Goal: Navigation & Orientation: Go to known website

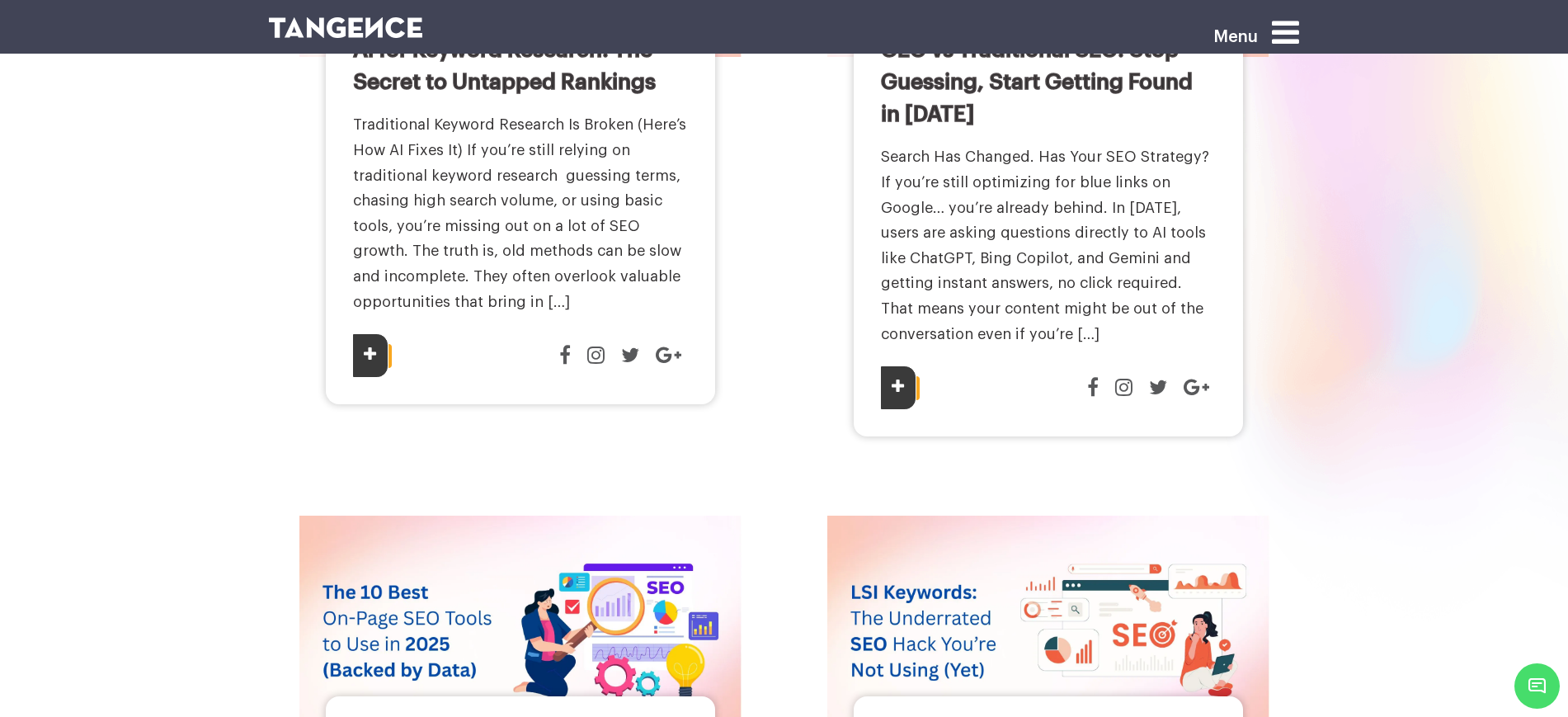
scroll to position [103, 0]
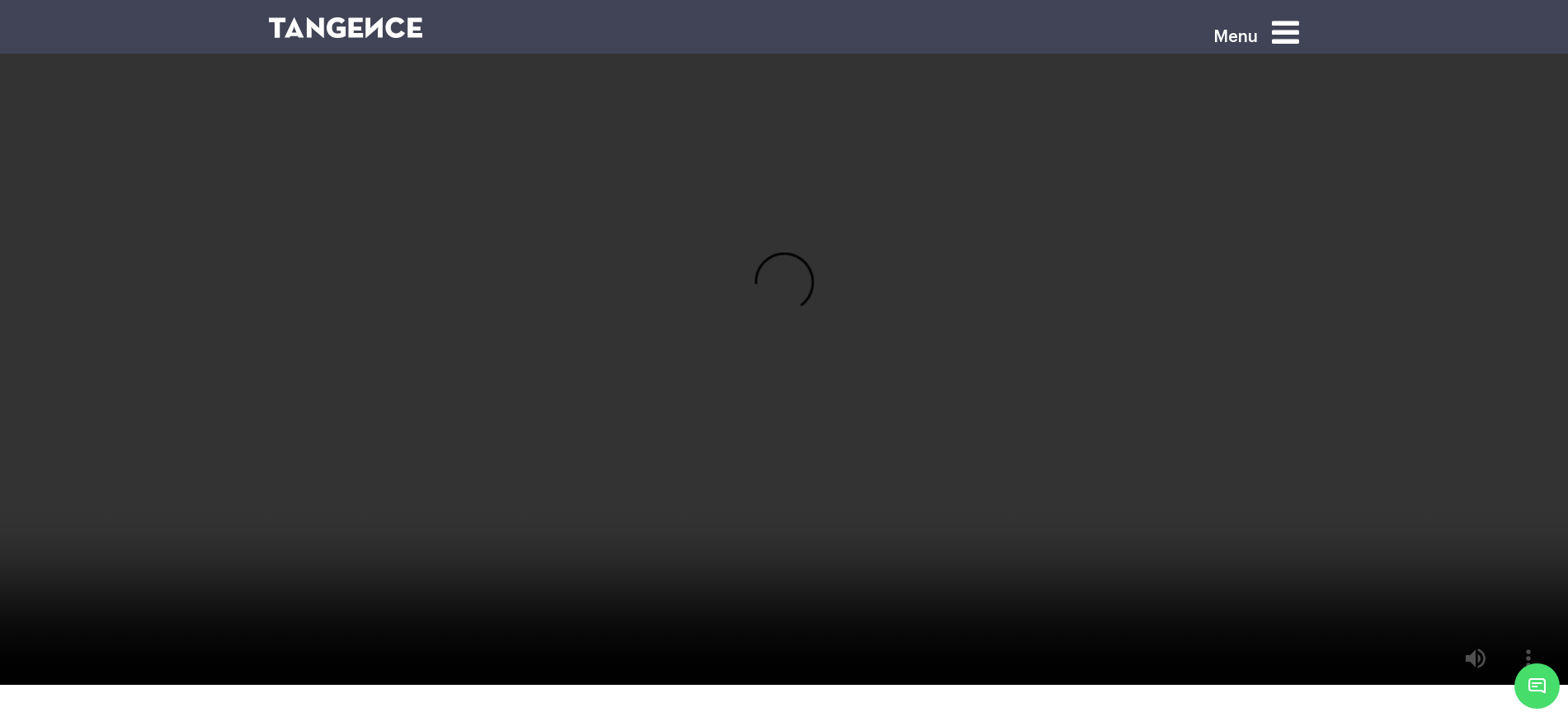
scroll to position [3301, 0]
